Goal: Navigation & Orientation: Understand site structure

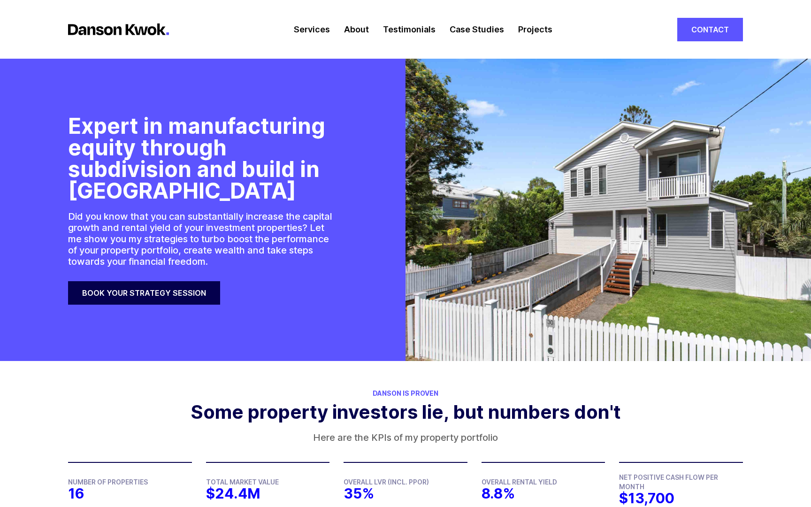
click at [351, 31] on link "About" at bounding box center [356, 29] width 25 height 59
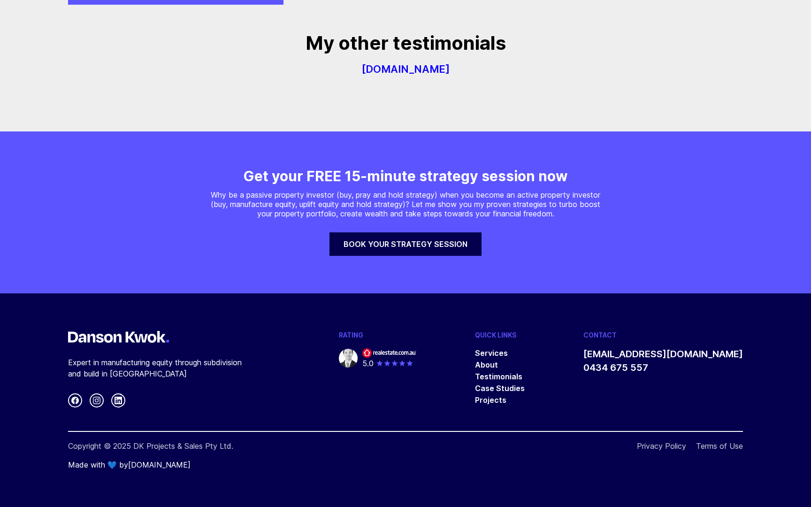
scroll to position [3162, 0]
click at [358, 357] on img at bounding box center [348, 358] width 19 height 19
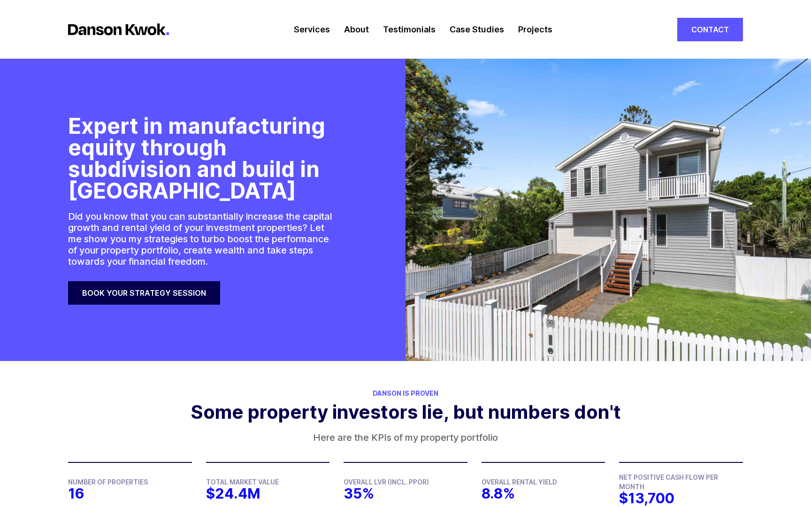
click at [523, 27] on link "Projects" at bounding box center [535, 29] width 34 height 59
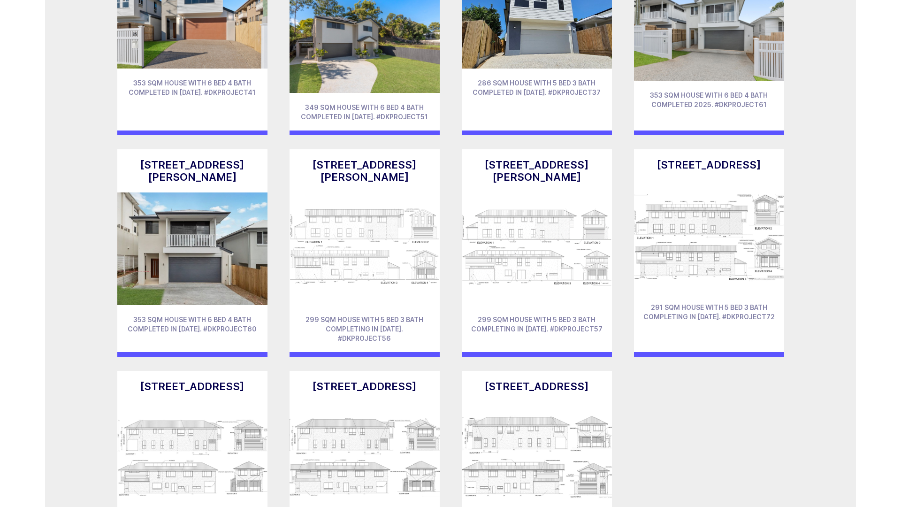
scroll to position [4825, 0]
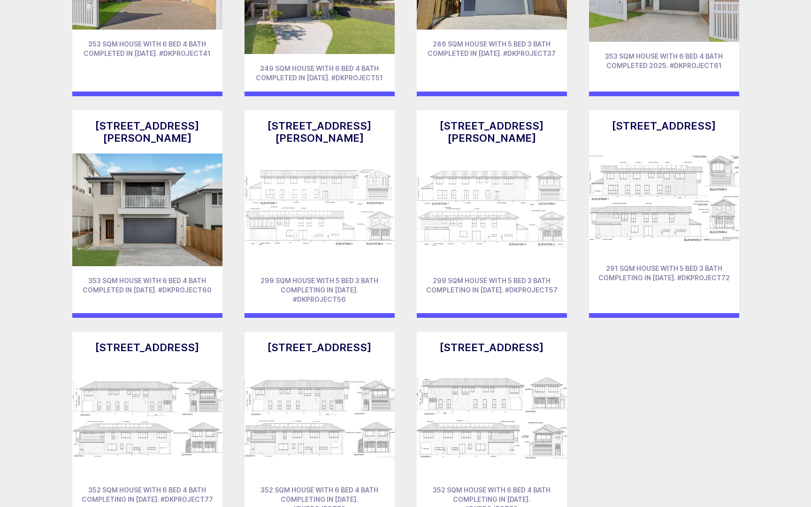
click at [493, 341] on h3 "[STREET_ADDRESS]" at bounding box center [491, 347] width 131 height 12
click at [504, 363] on img at bounding box center [492, 419] width 150 height 113
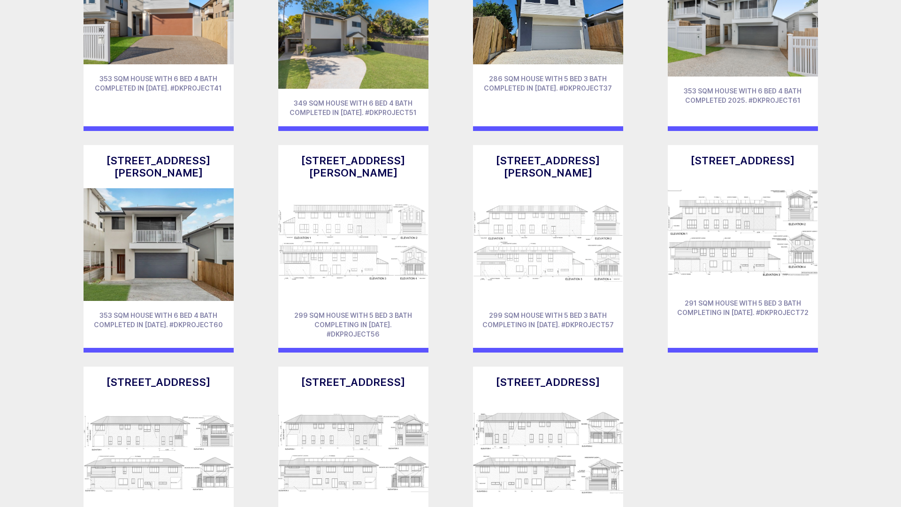
scroll to position [4758, 0]
